Goal: Task Accomplishment & Management: Use online tool/utility

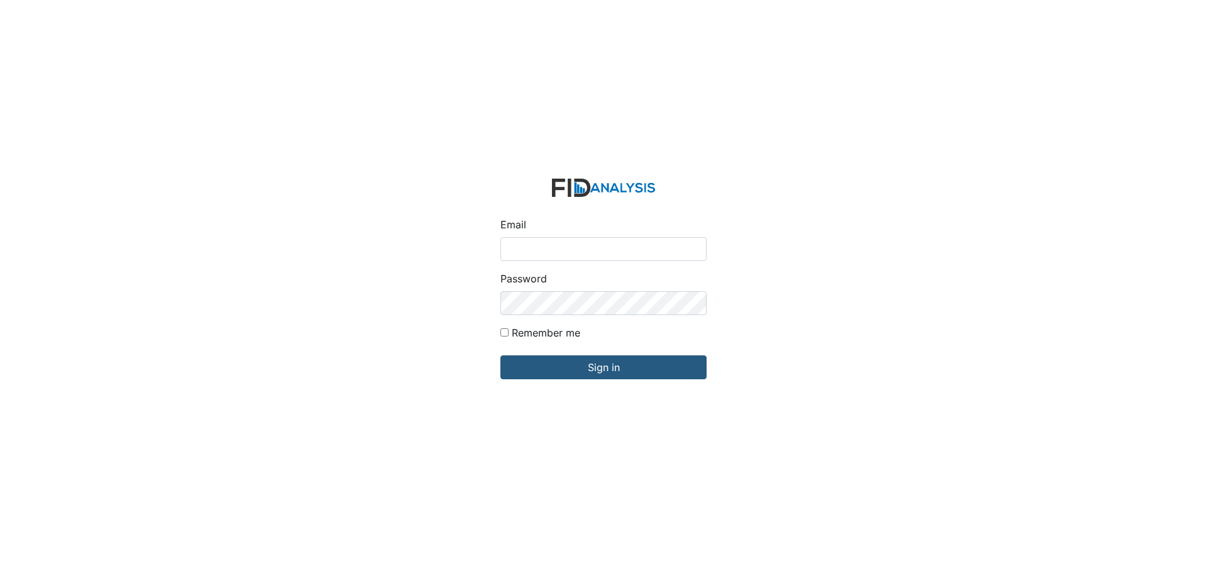
click at [568, 248] on input "Email" at bounding box center [603, 249] width 206 height 24
type input "[EMAIL_ADDRESS][DOMAIN_NAME]"
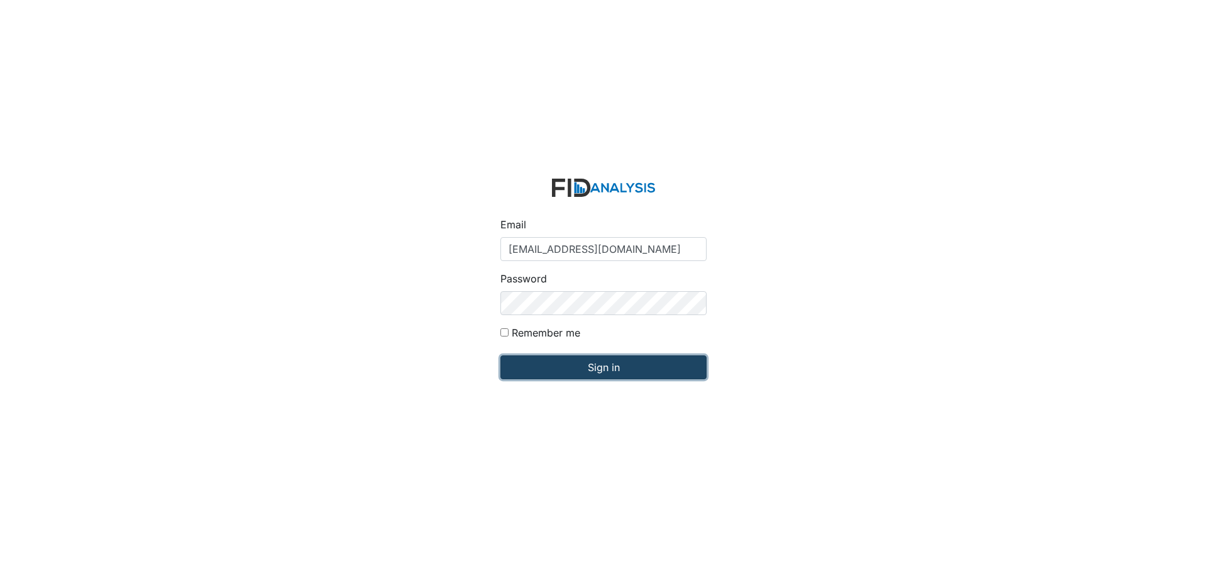
click at [529, 357] on input "Sign in" at bounding box center [603, 367] width 206 height 24
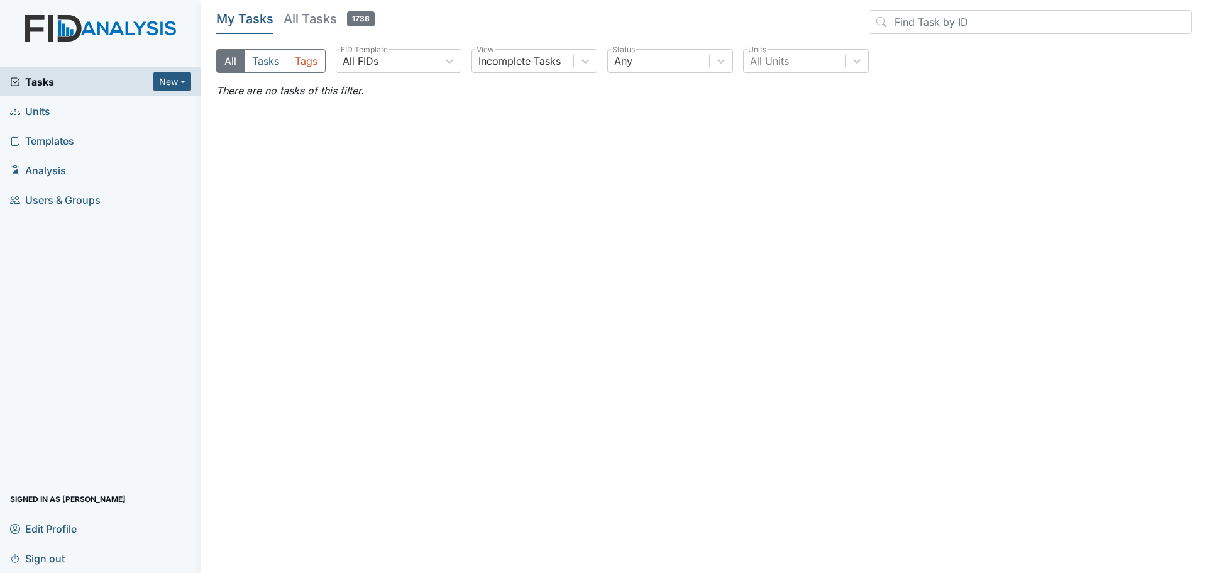
click at [44, 114] on span "Units" at bounding box center [30, 110] width 40 height 19
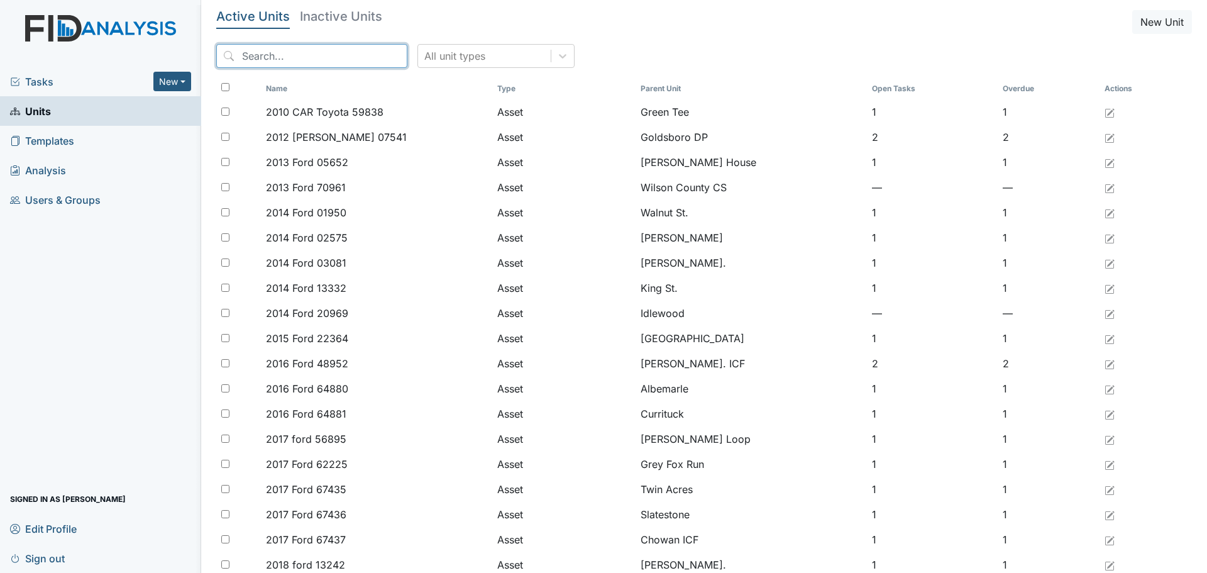
click at [353, 55] on input "search" at bounding box center [311, 56] width 191 height 24
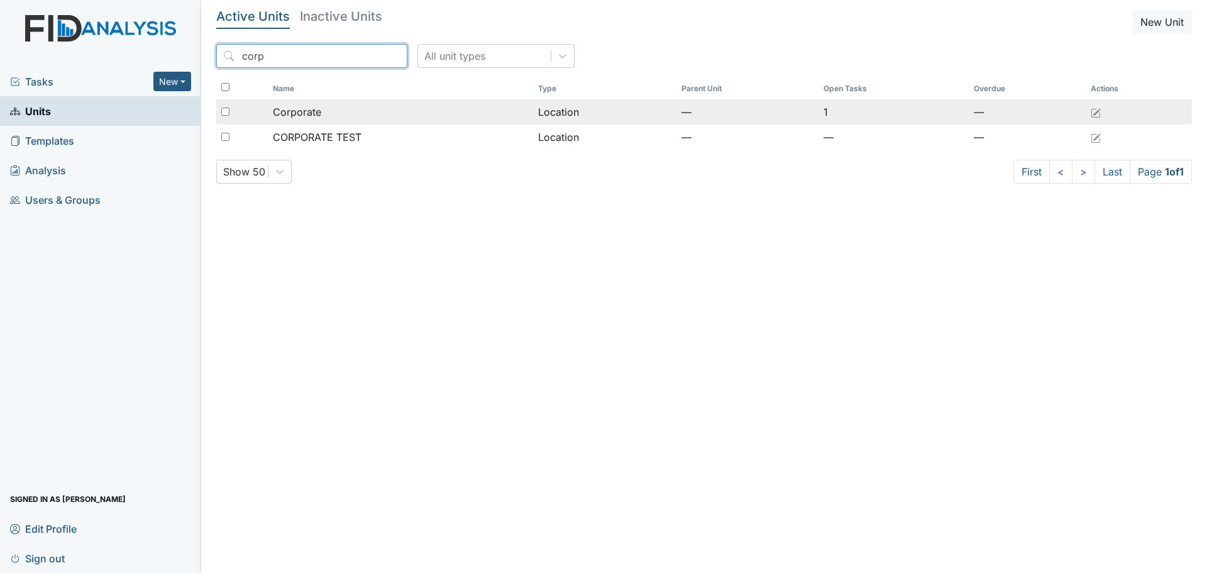
type input "corp"
click at [350, 111] on div "Corporate" at bounding box center [401, 111] width 256 height 15
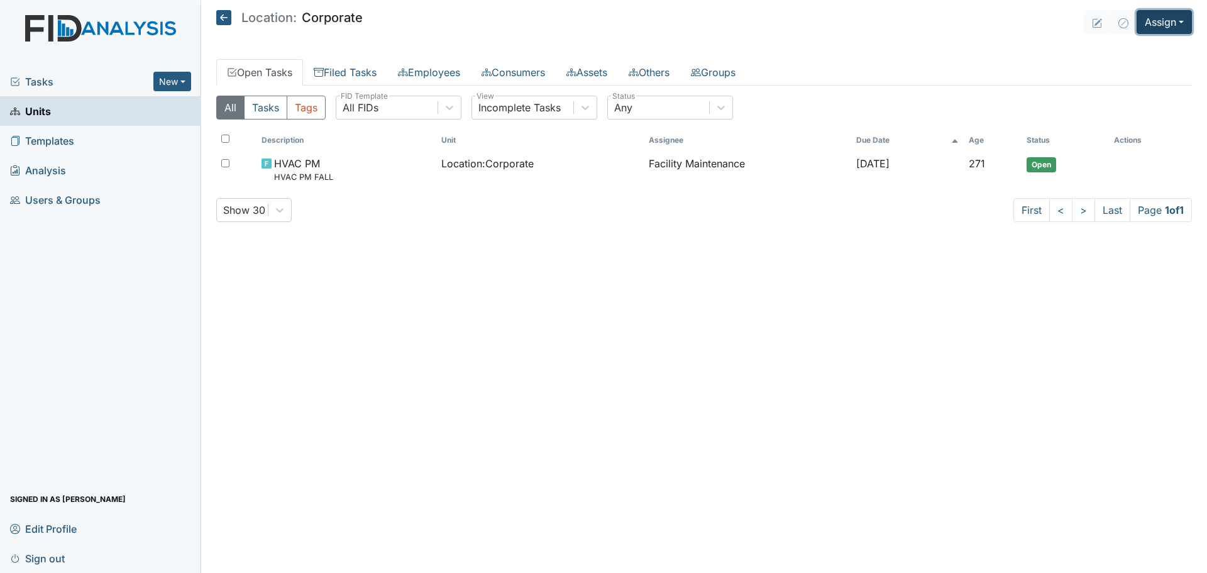
click at [1161, 26] on button "Assign" at bounding box center [1164, 22] width 55 height 24
click at [1149, 66] on link "Assign Inspection" at bounding box center [1134, 71] width 113 height 20
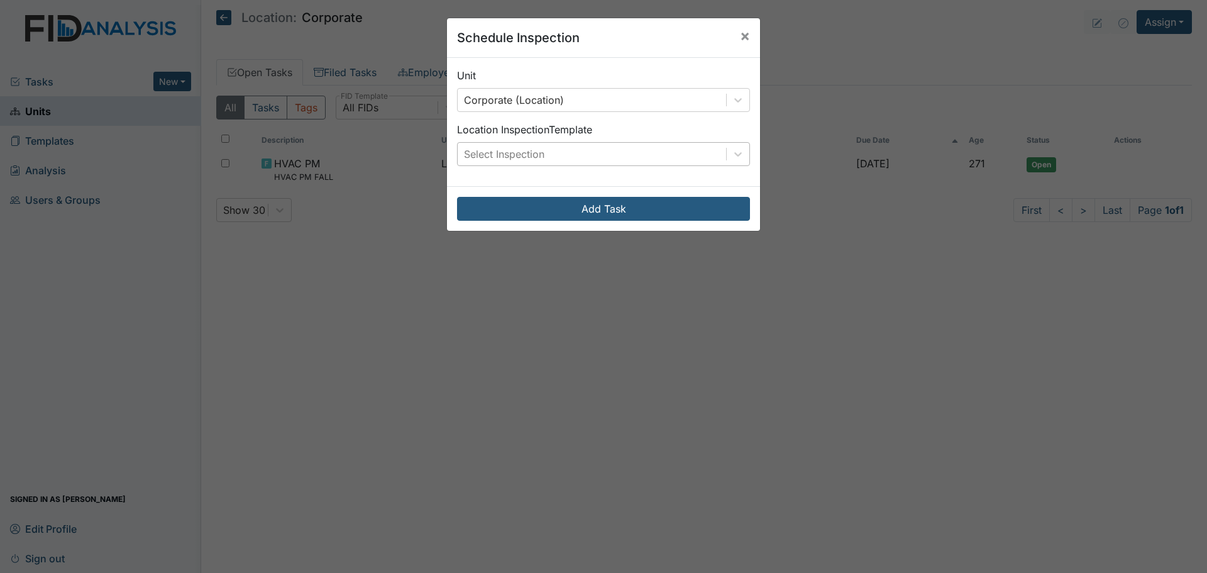
click at [707, 157] on div "Select Inspection" at bounding box center [592, 154] width 268 height 23
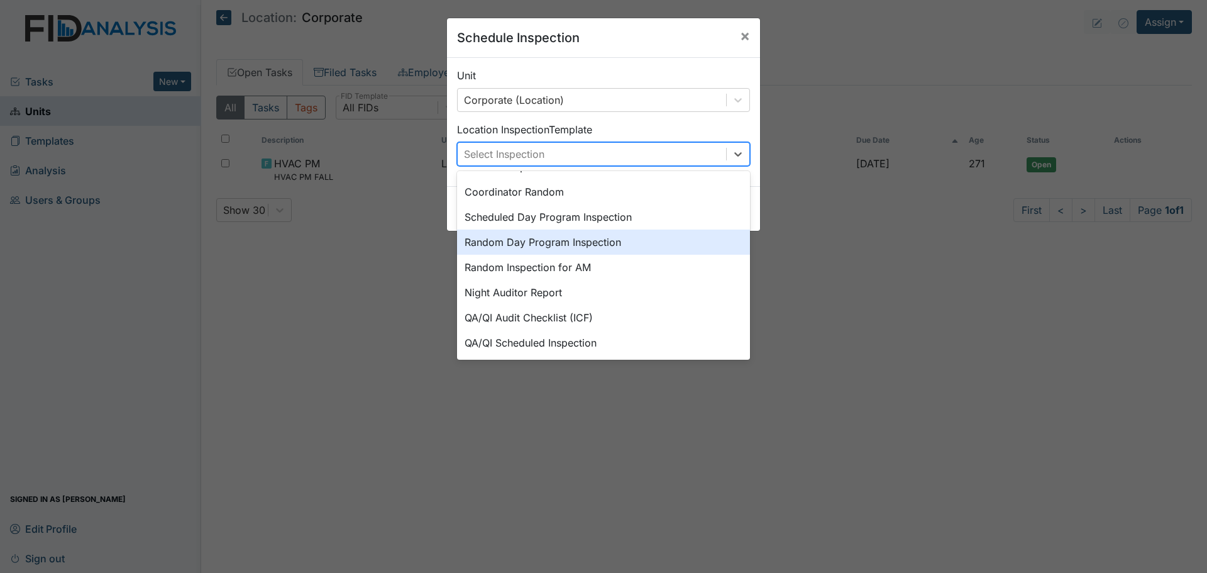
scroll to position [217, 0]
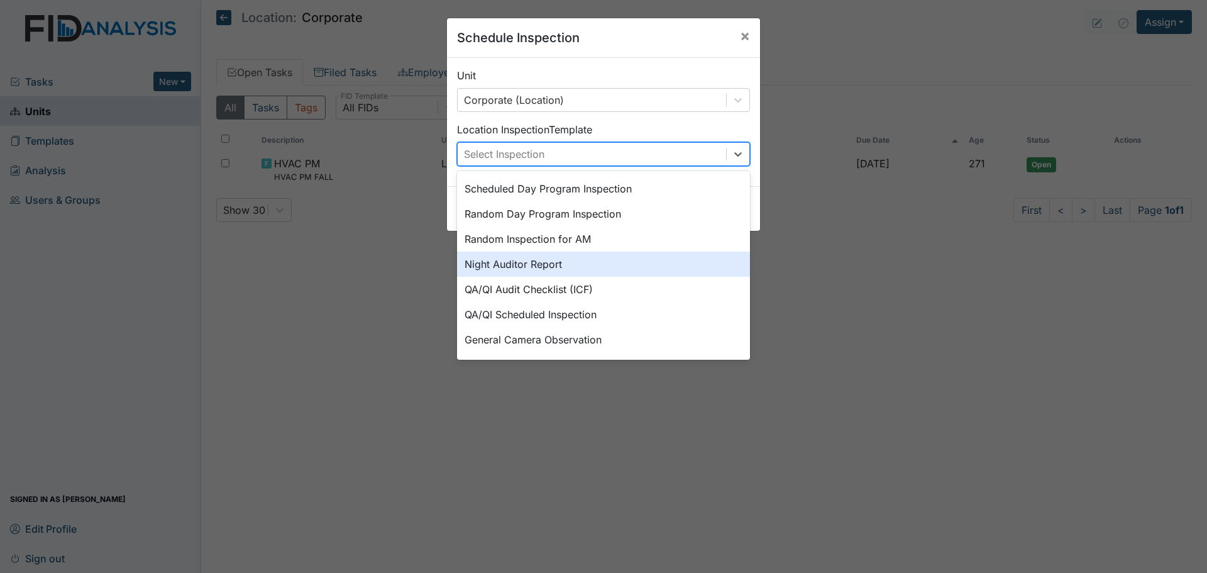
click at [610, 270] on div "Night Auditor Report" at bounding box center [603, 263] width 293 height 25
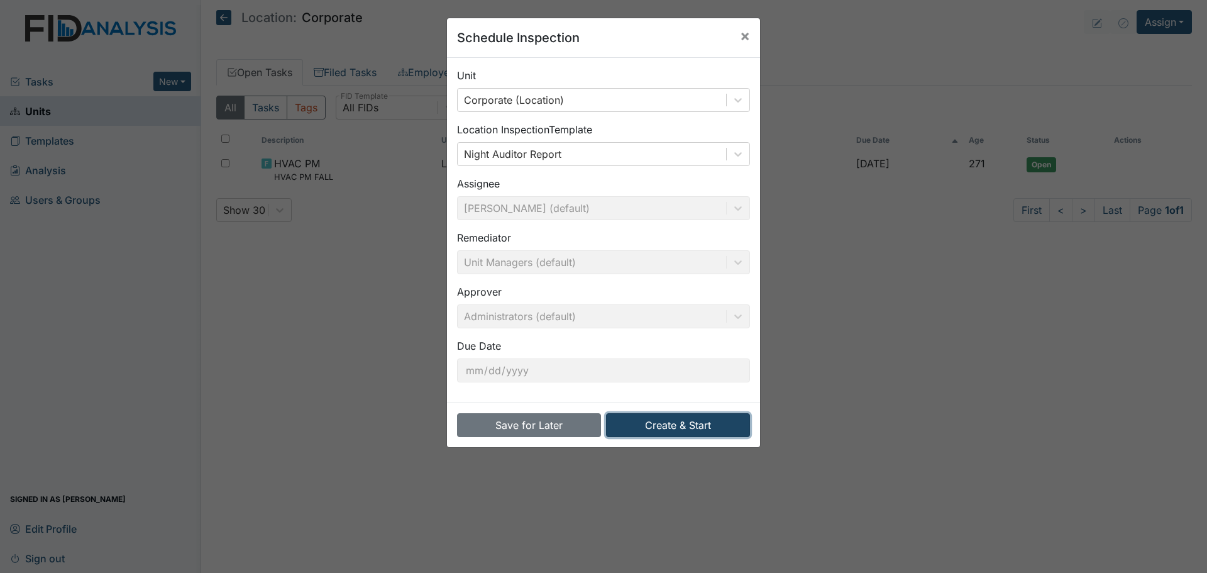
click at [665, 426] on button "Create & Start" at bounding box center [678, 425] width 144 height 24
